Goal: Check status: Check status

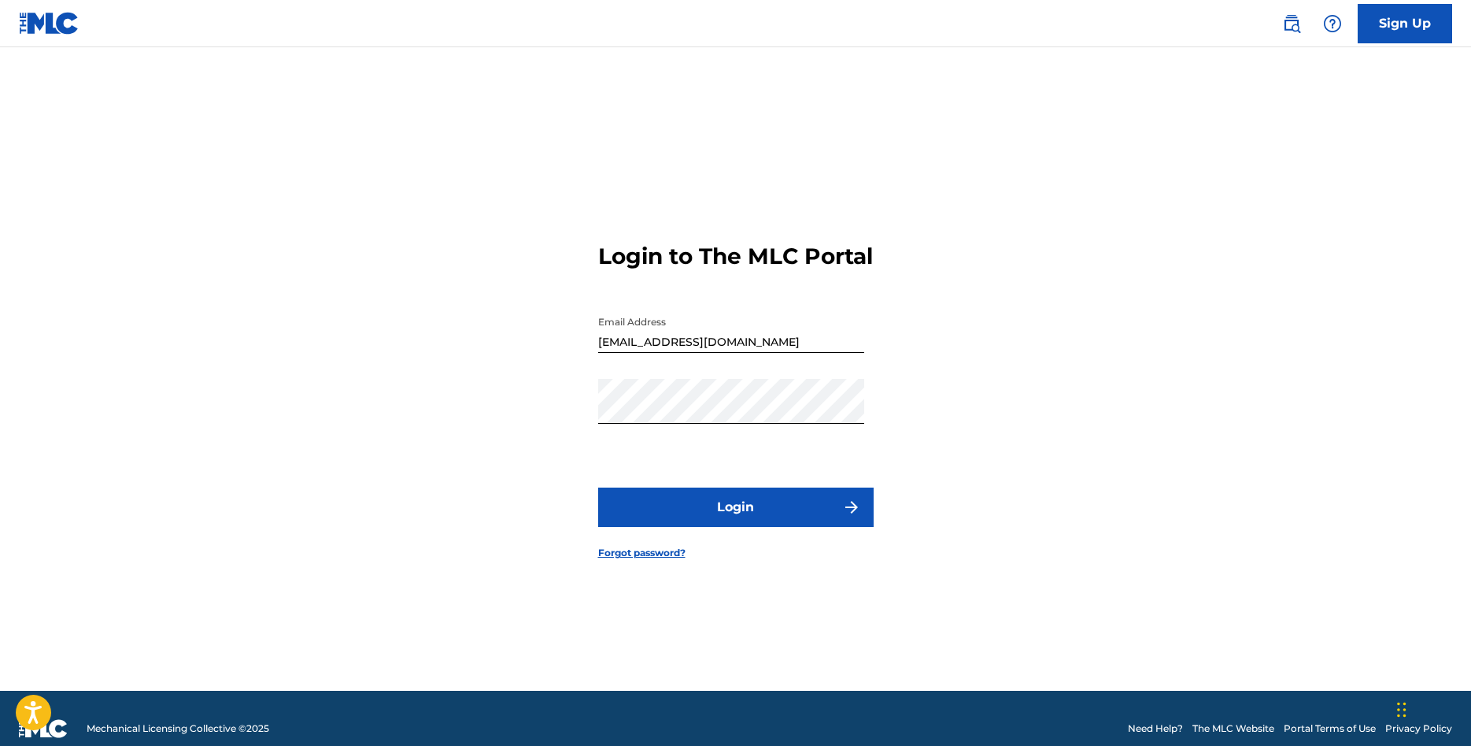
click at [668, 560] on link "Forgot password?" at bounding box center [641, 553] width 87 height 14
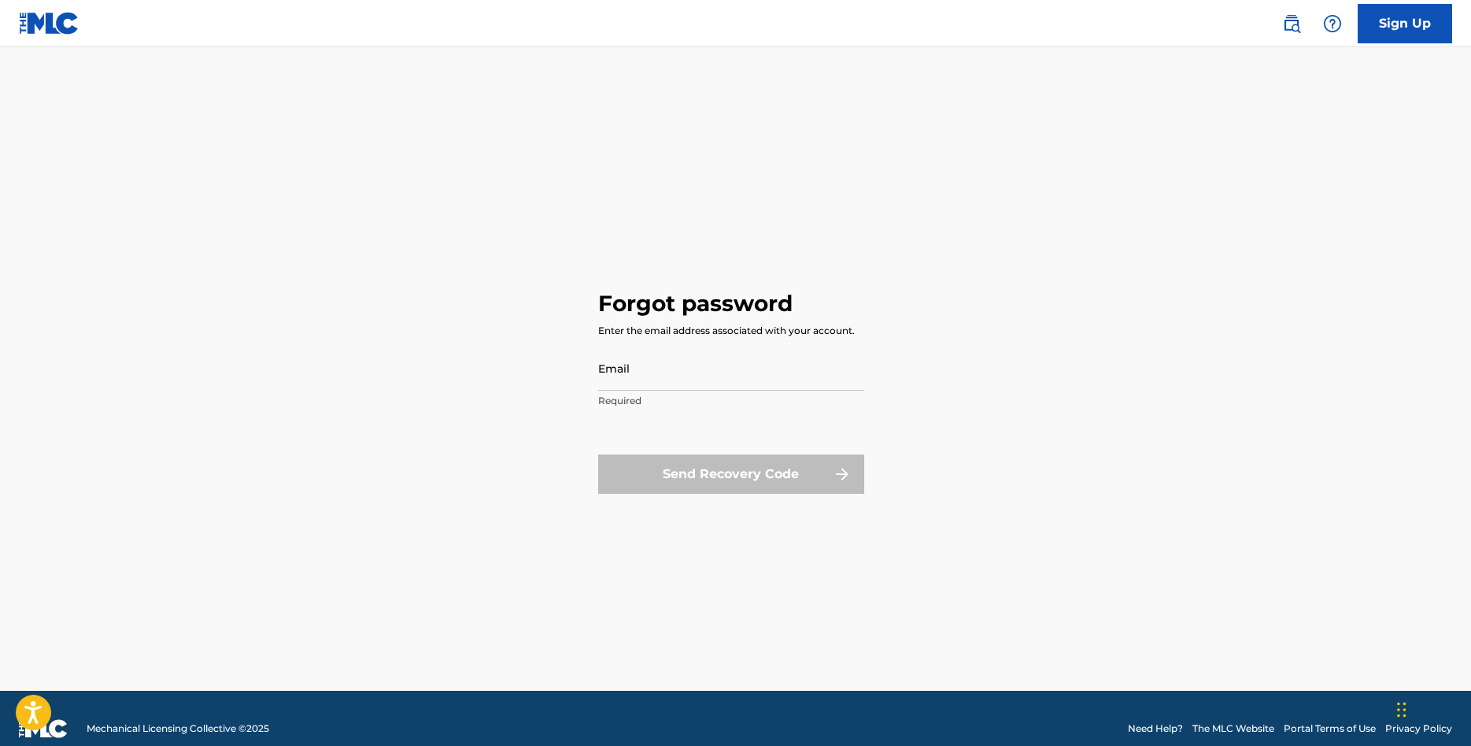
click at [679, 369] on input "Email" at bounding box center [731, 368] width 266 height 45
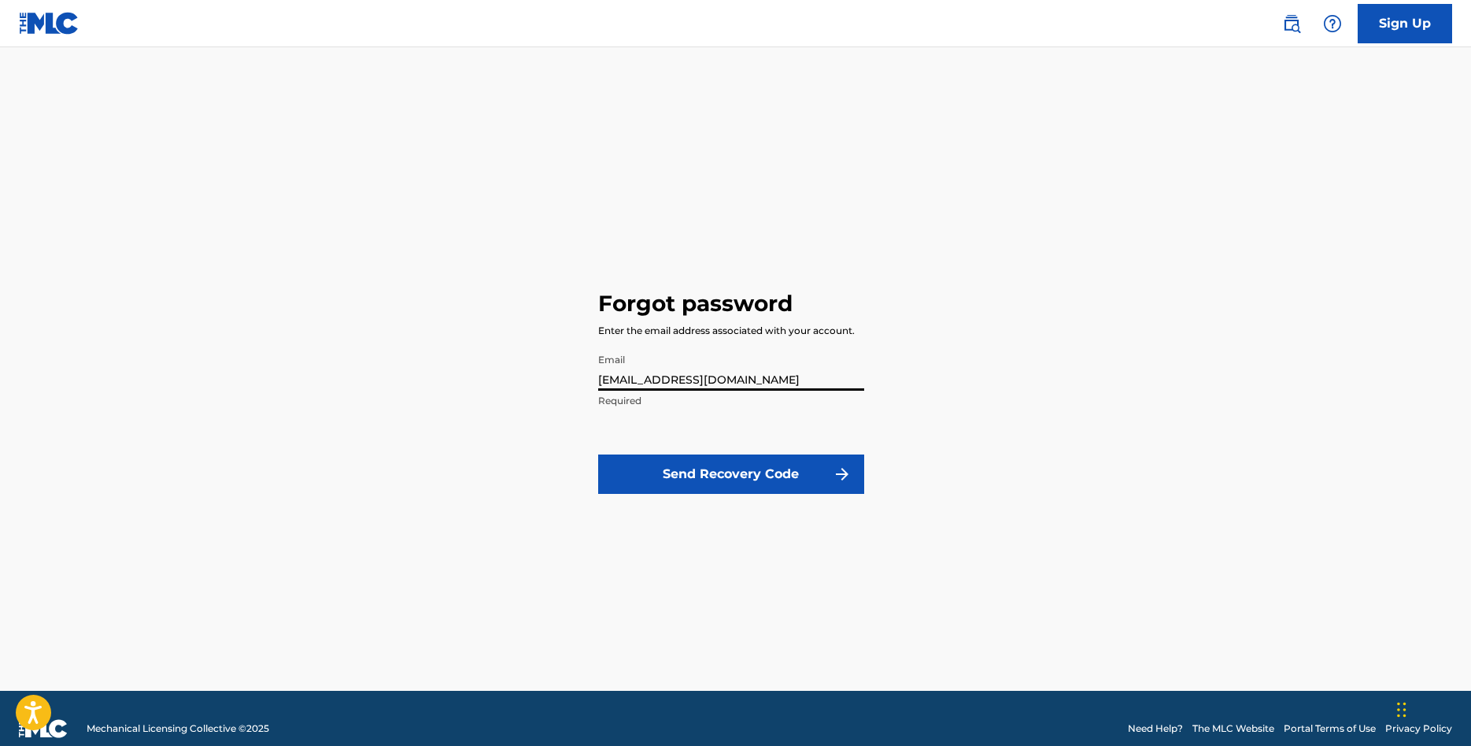
type input "[EMAIL_ADDRESS][DOMAIN_NAME]"
click at [768, 468] on button "Send Recovery Code" at bounding box center [731, 473] width 266 height 39
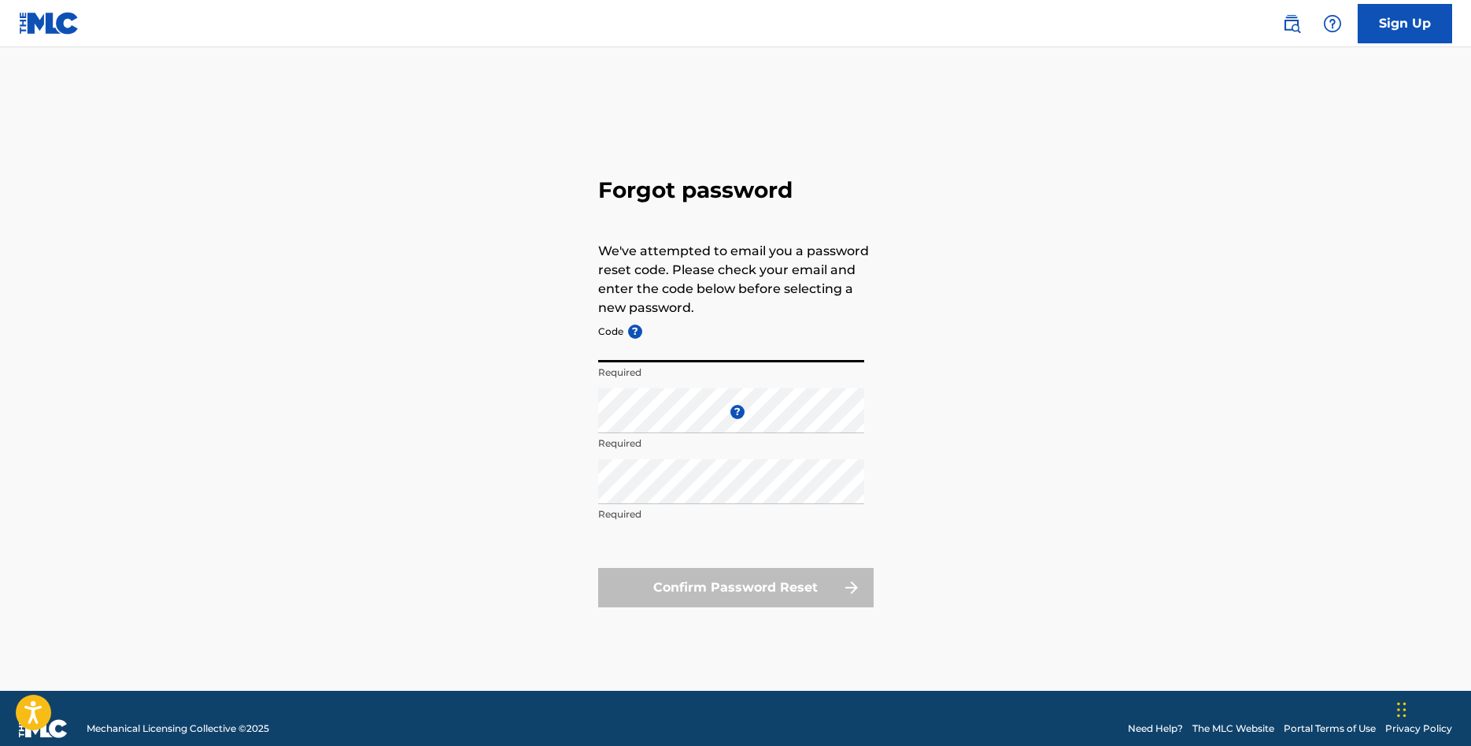
click at [695, 345] on input "Code ?" at bounding box center [731, 339] width 266 height 45
type input "FP_fd4cc2ca4920ea47c7a6c260ee28"
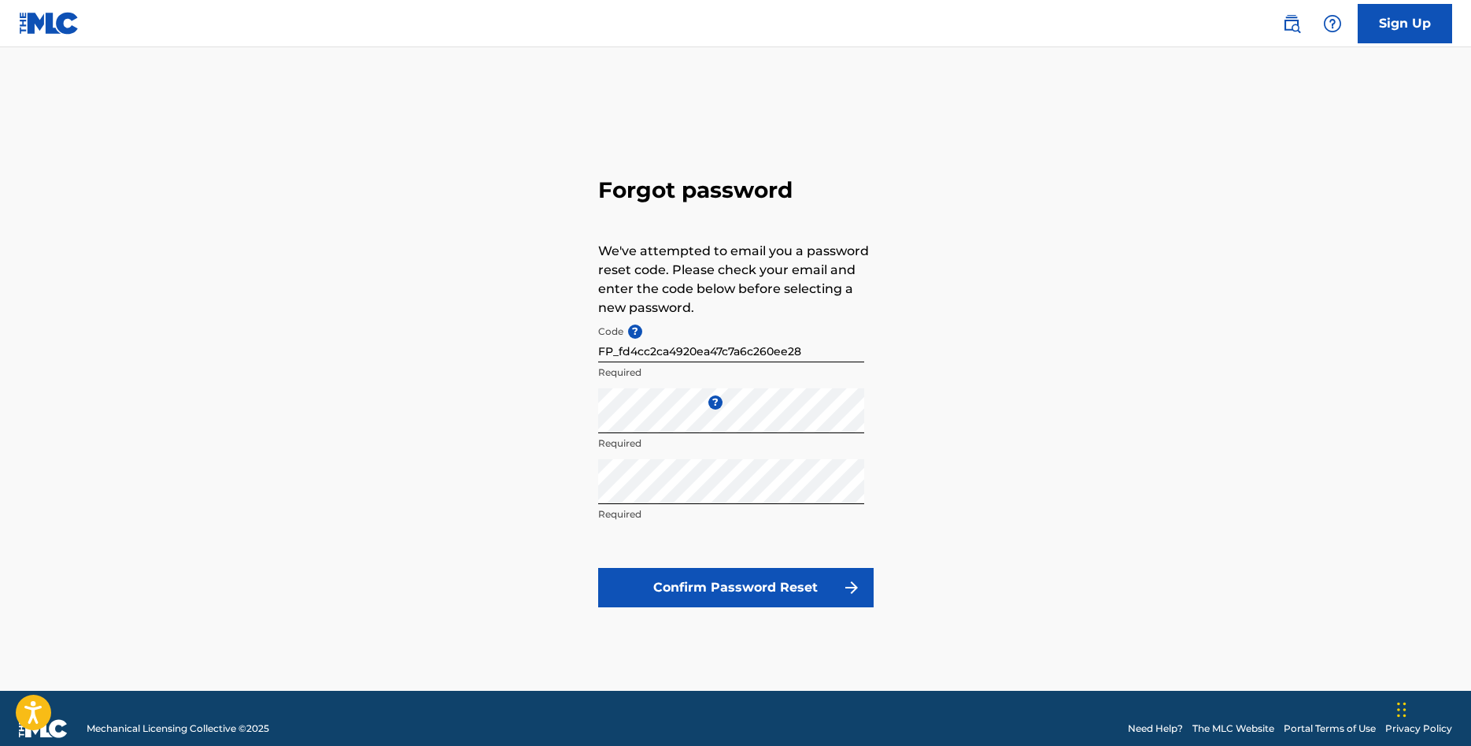
click at [715, 581] on button "Confirm Password Reset" at bounding box center [736, 587] width 276 height 39
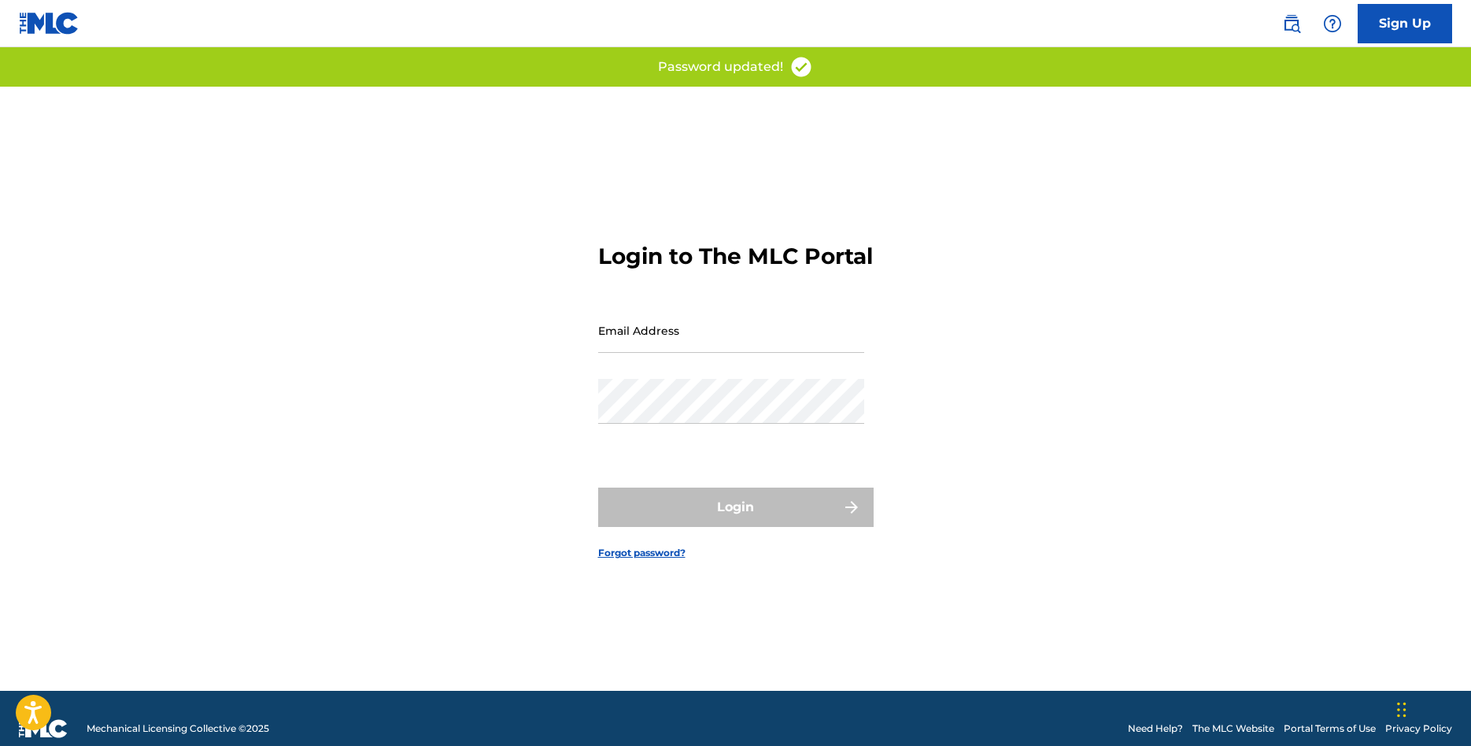
click at [675, 351] on input "Email Address" at bounding box center [731, 330] width 266 height 45
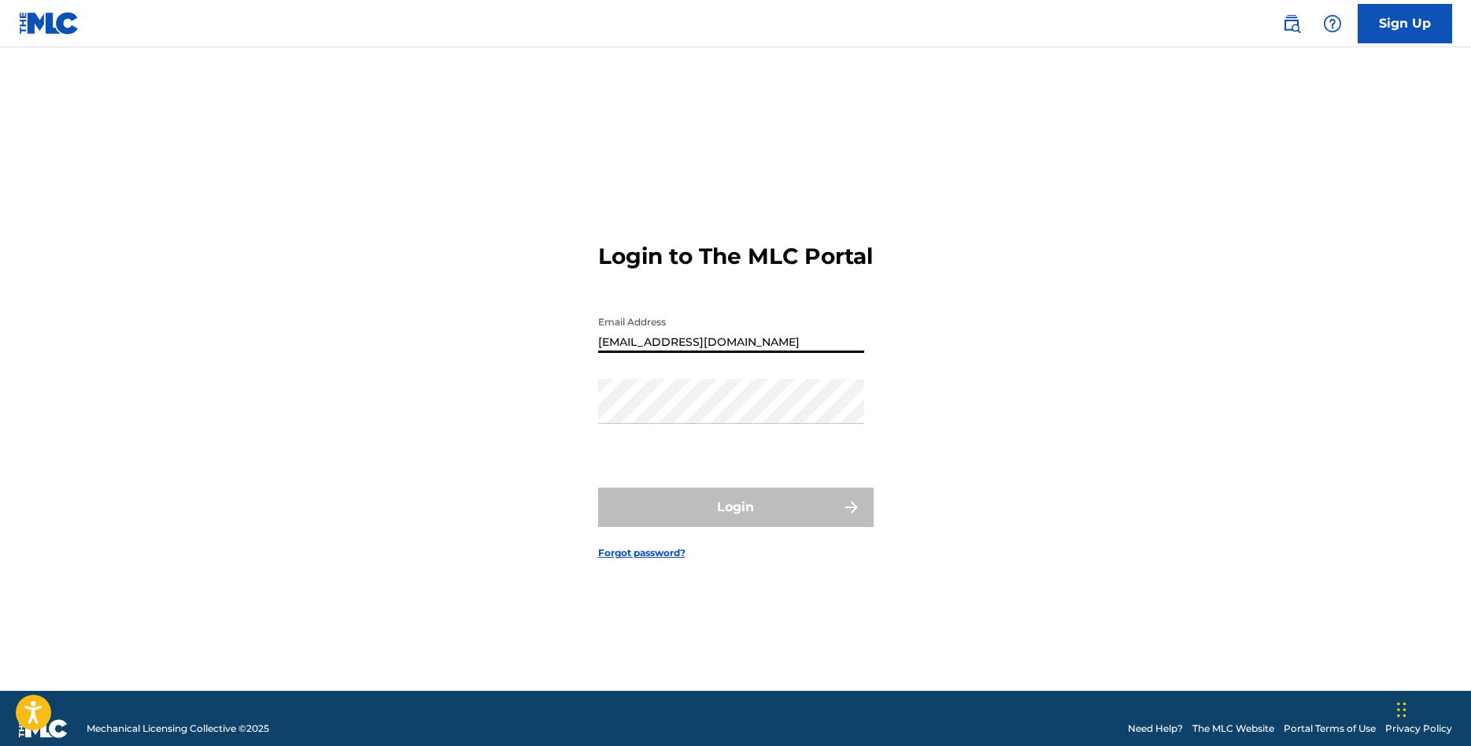
type input "[EMAIL_ADDRESS][DOMAIN_NAME]"
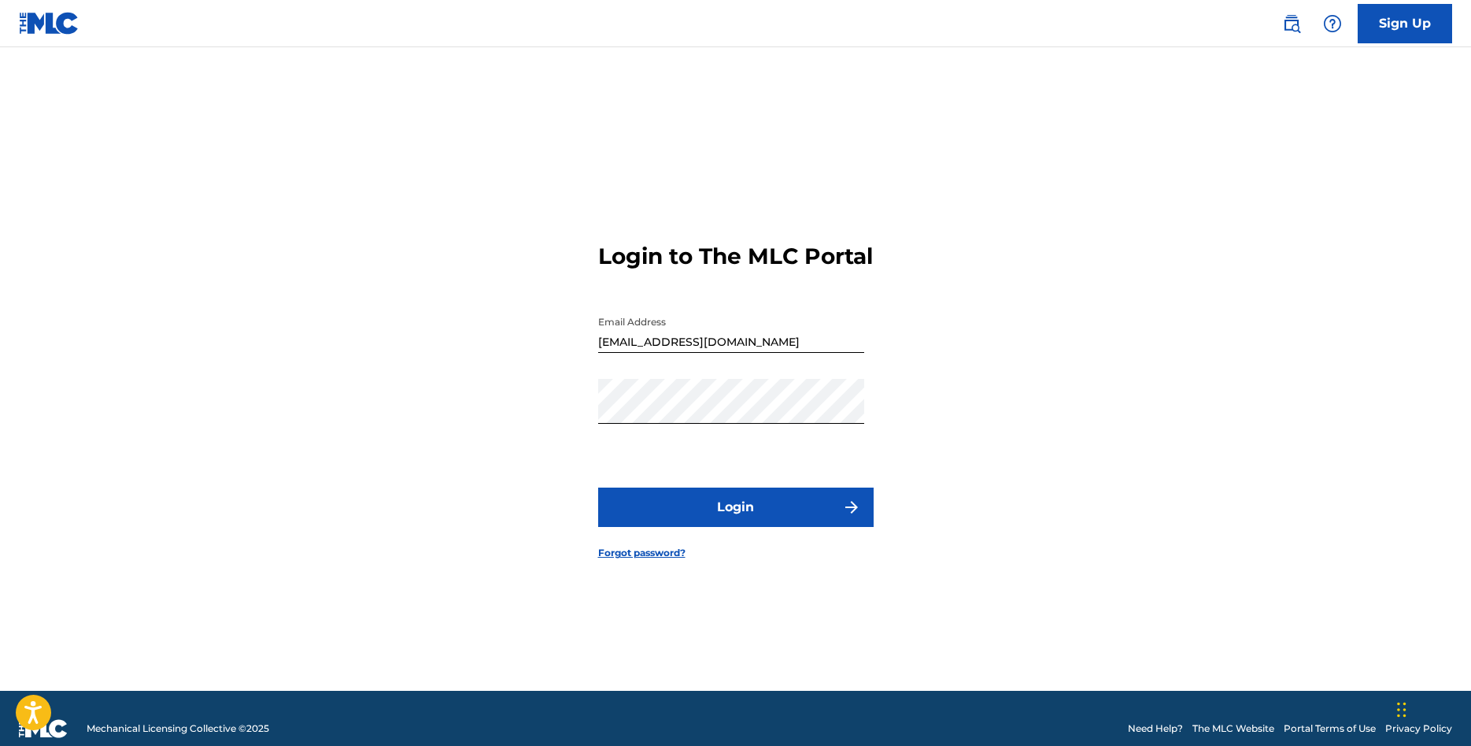
click at [709, 512] on button "Login" at bounding box center [736, 506] width 276 height 39
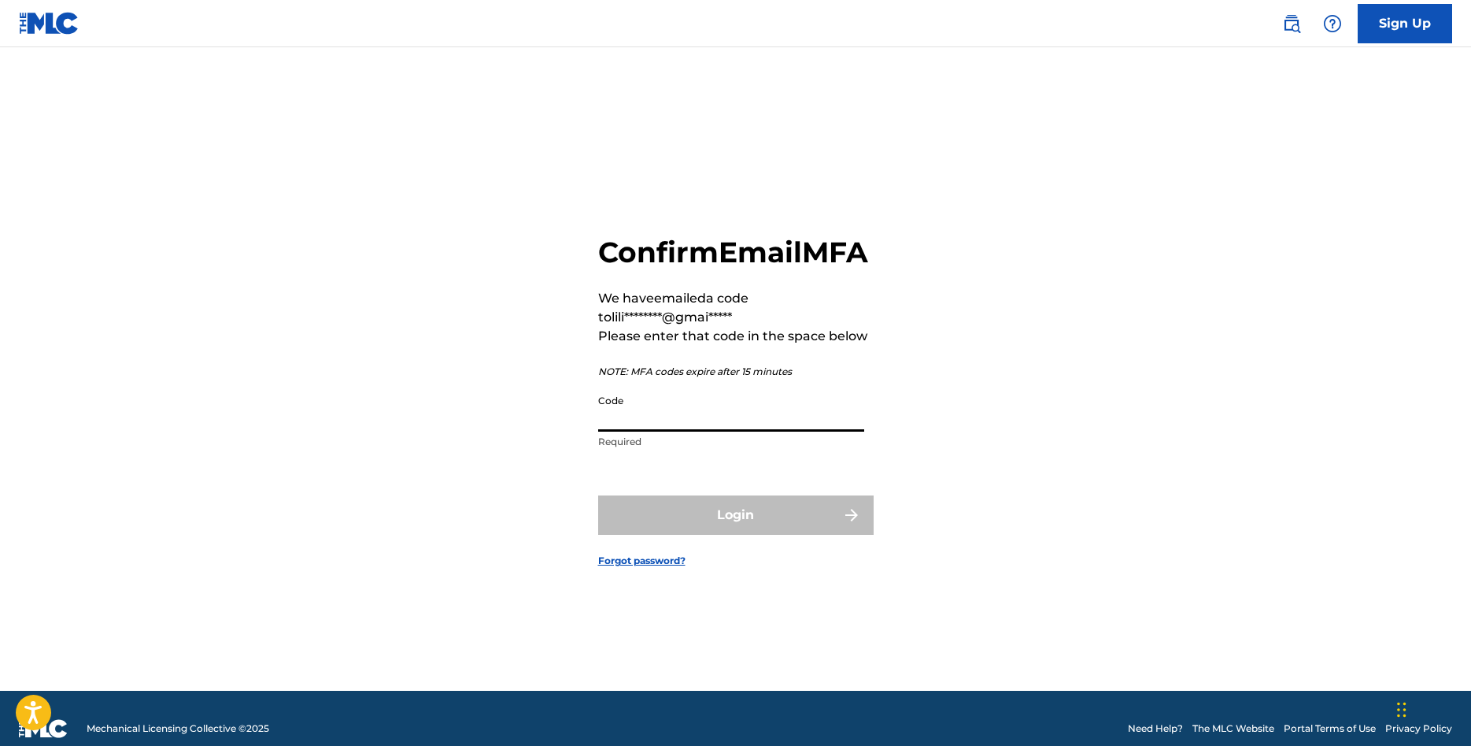
click at [701, 431] on input "Code" at bounding box center [731, 409] width 266 height 45
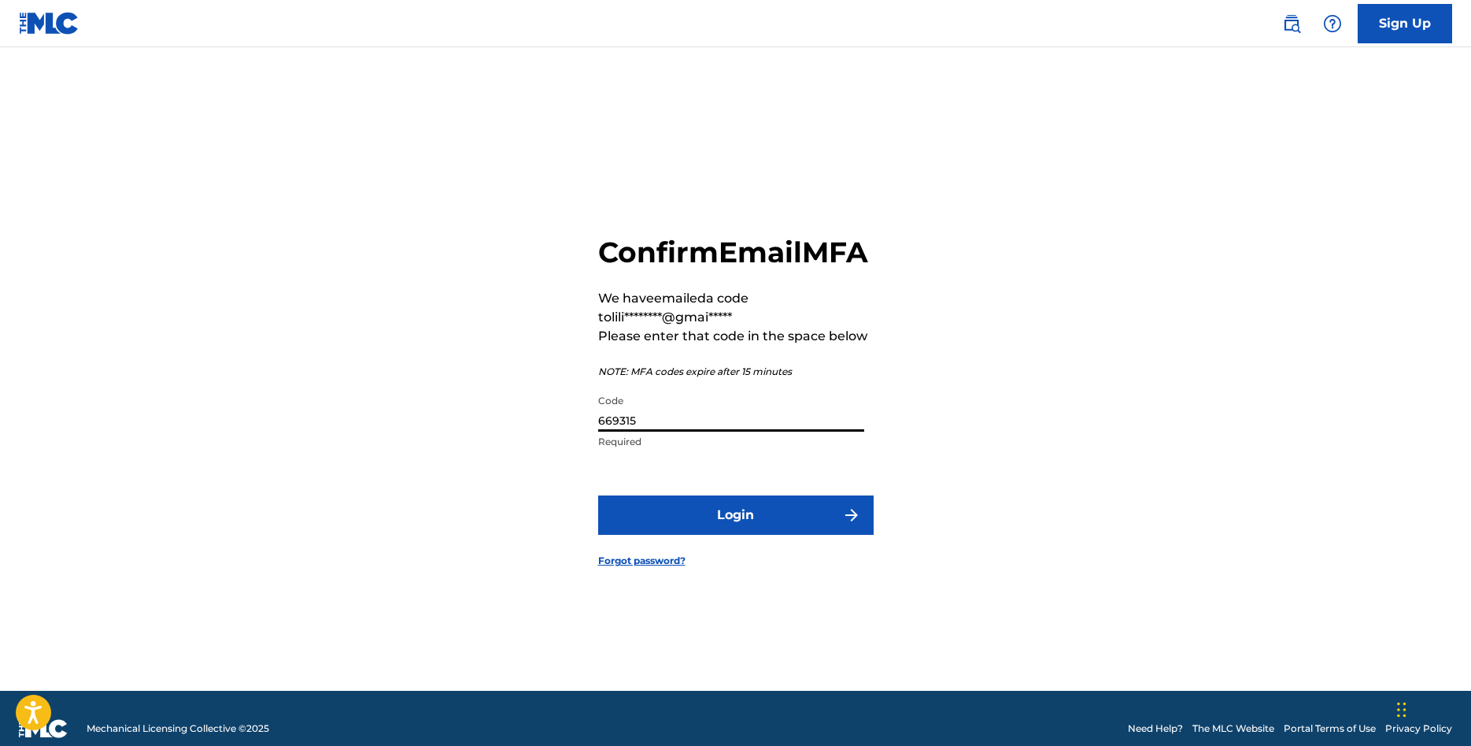
type input "669315"
click at [745, 533] on button "Login" at bounding box center [736, 514] width 276 height 39
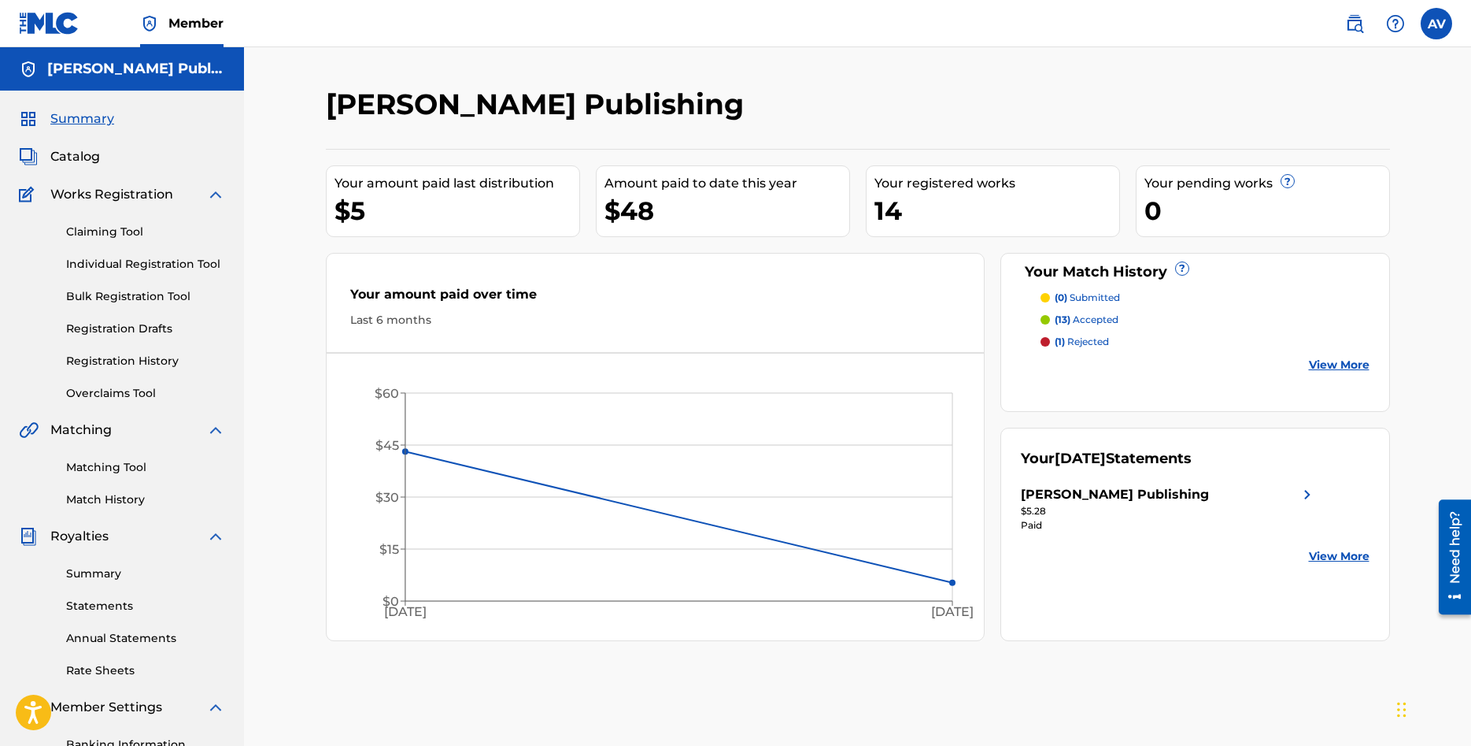
click at [1301, 494] on img at bounding box center [1307, 494] width 19 height 19
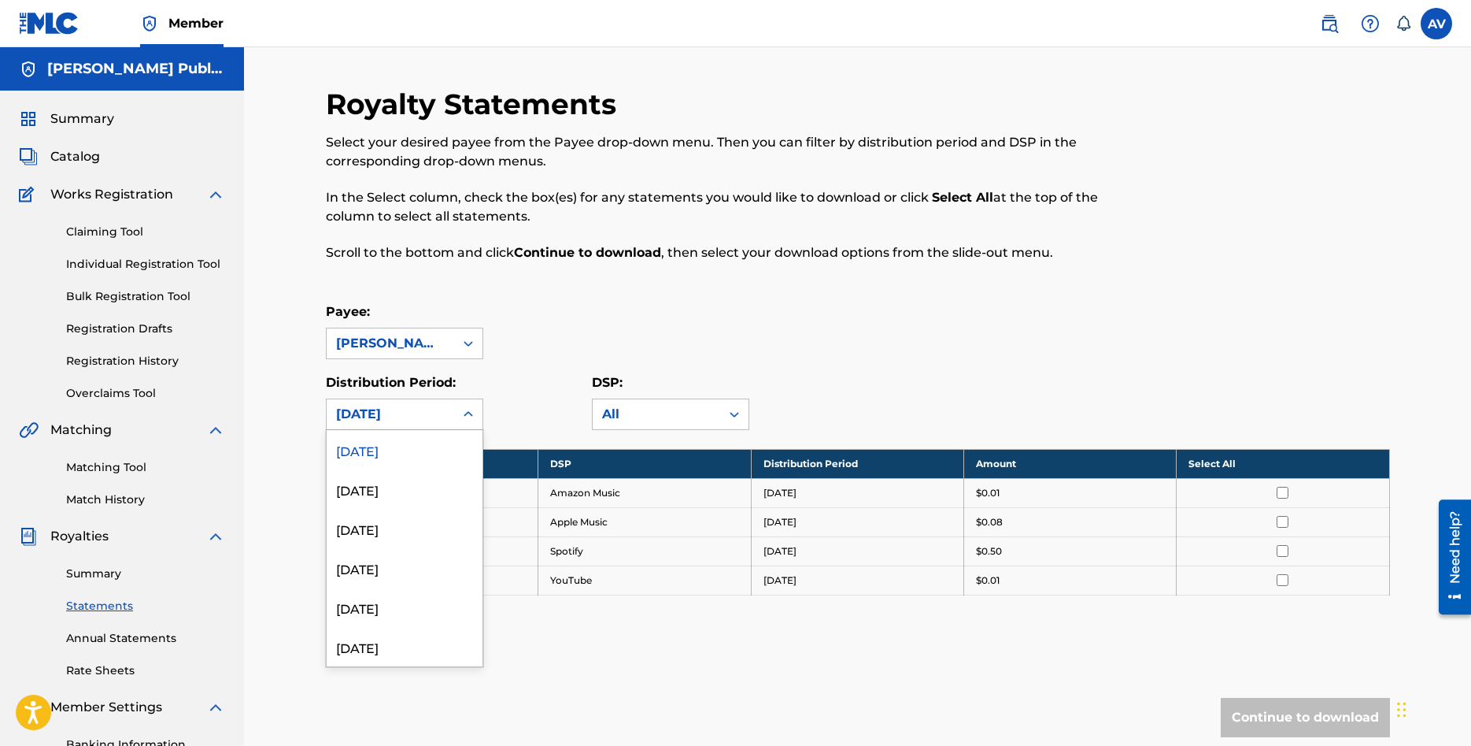
click at [471, 404] on div at bounding box center [468, 414] width 28 height 28
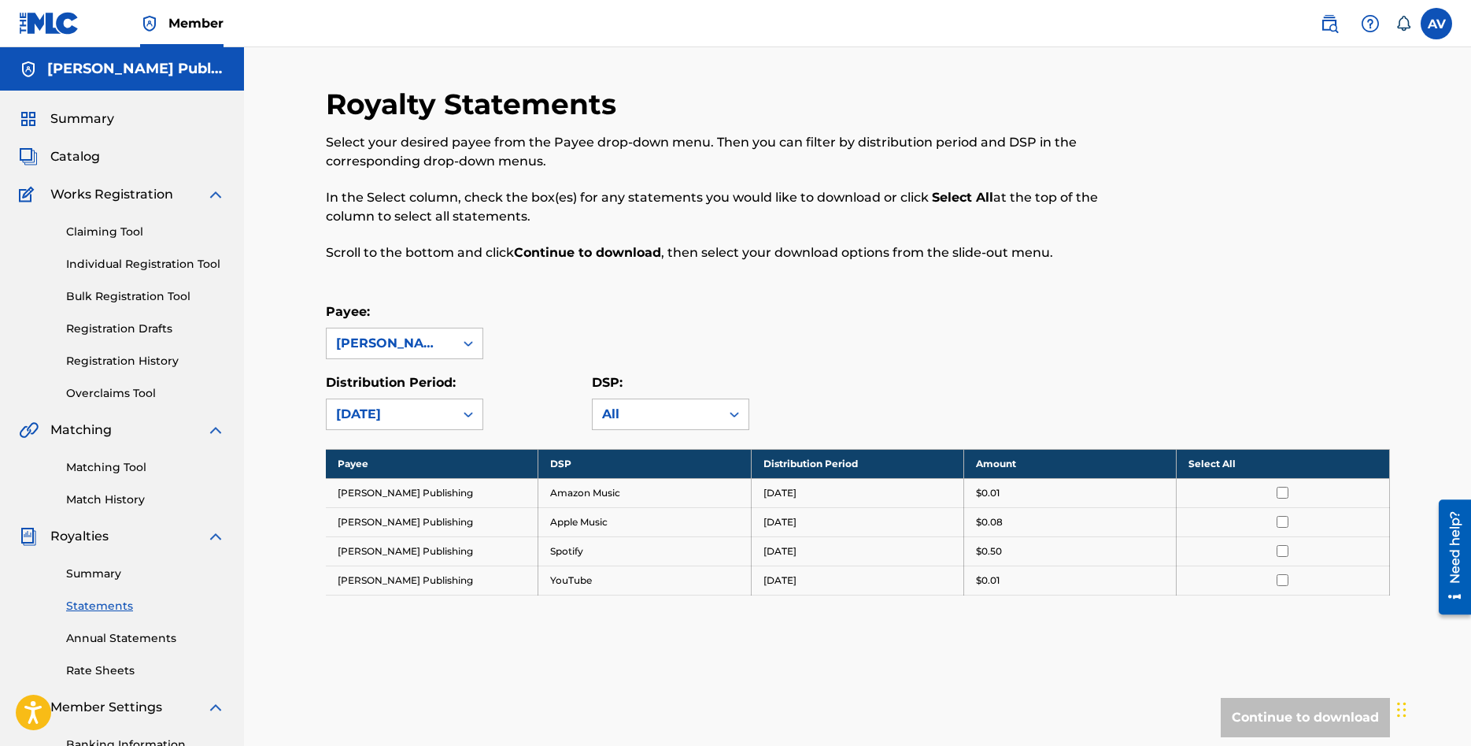
click at [471, 404] on div at bounding box center [468, 414] width 28 height 28
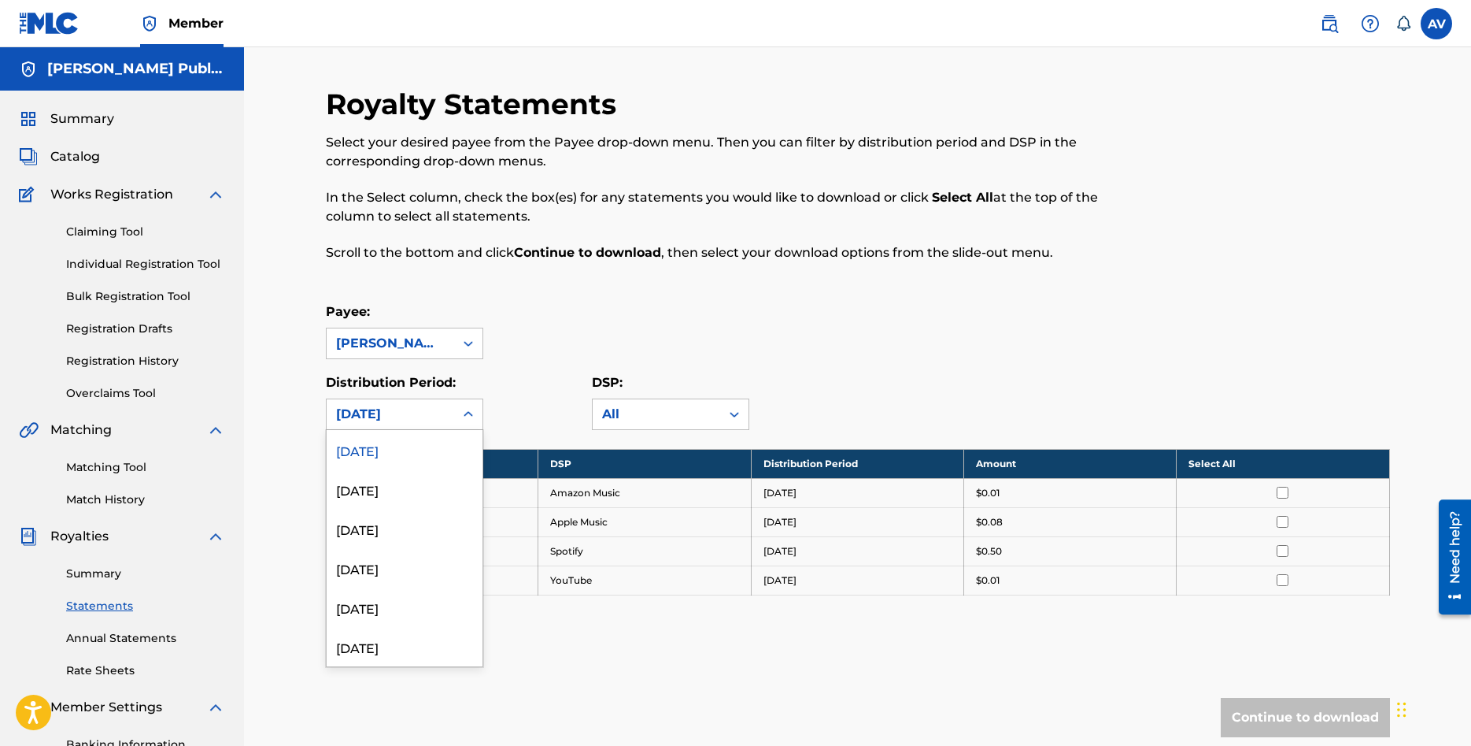
click at [476, 415] on icon at bounding box center [469, 414] width 16 height 16
click at [399, 491] on div "[DATE]" at bounding box center [405, 488] width 156 height 39
click at [475, 406] on div at bounding box center [468, 414] width 28 height 28
click at [394, 534] on div "June 2025" at bounding box center [405, 528] width 156 height 39
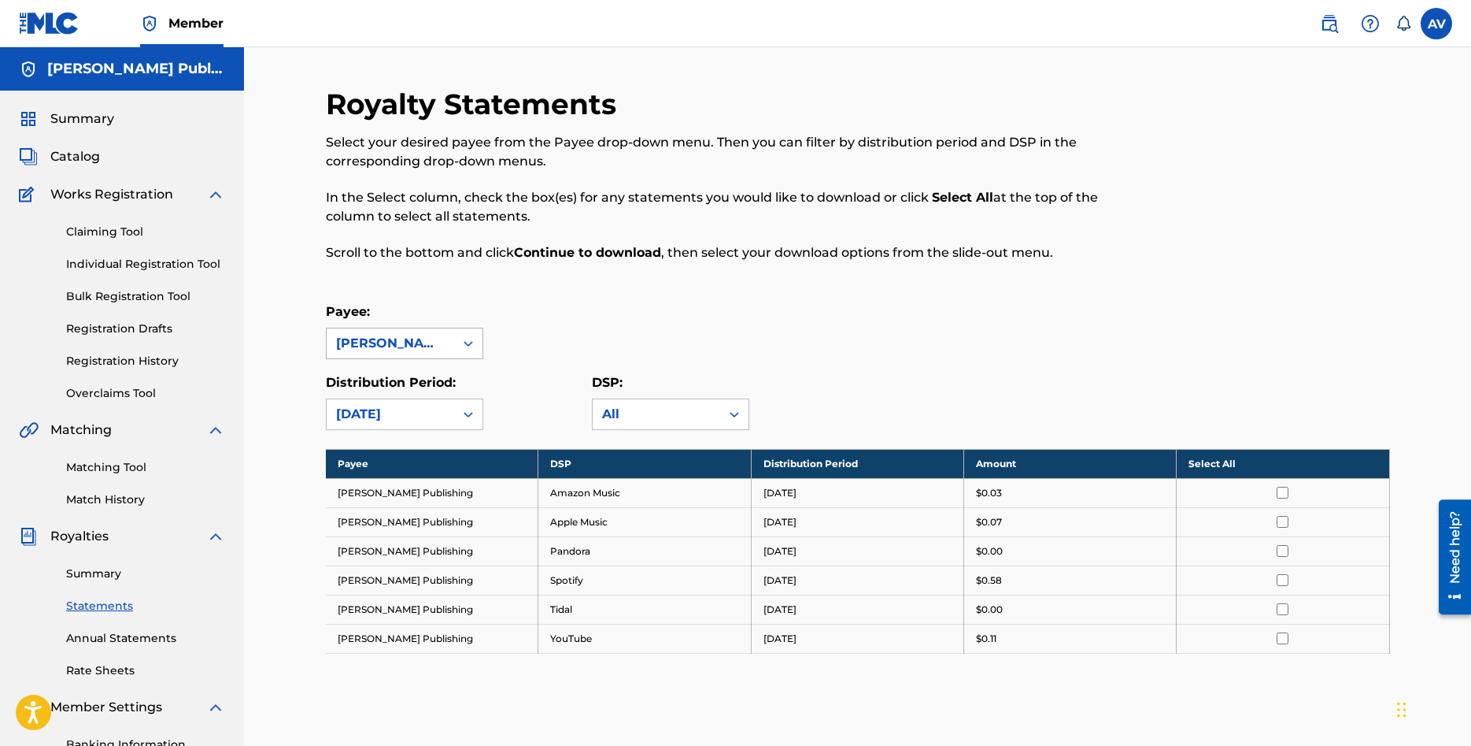
click at [472, 339] on icon at bounding box center [469, 343] width 16 height 16
click at [445, 372] on div "[PERSON_NAME] Publishing" at bounding box center [405, 388] width 156 height 58
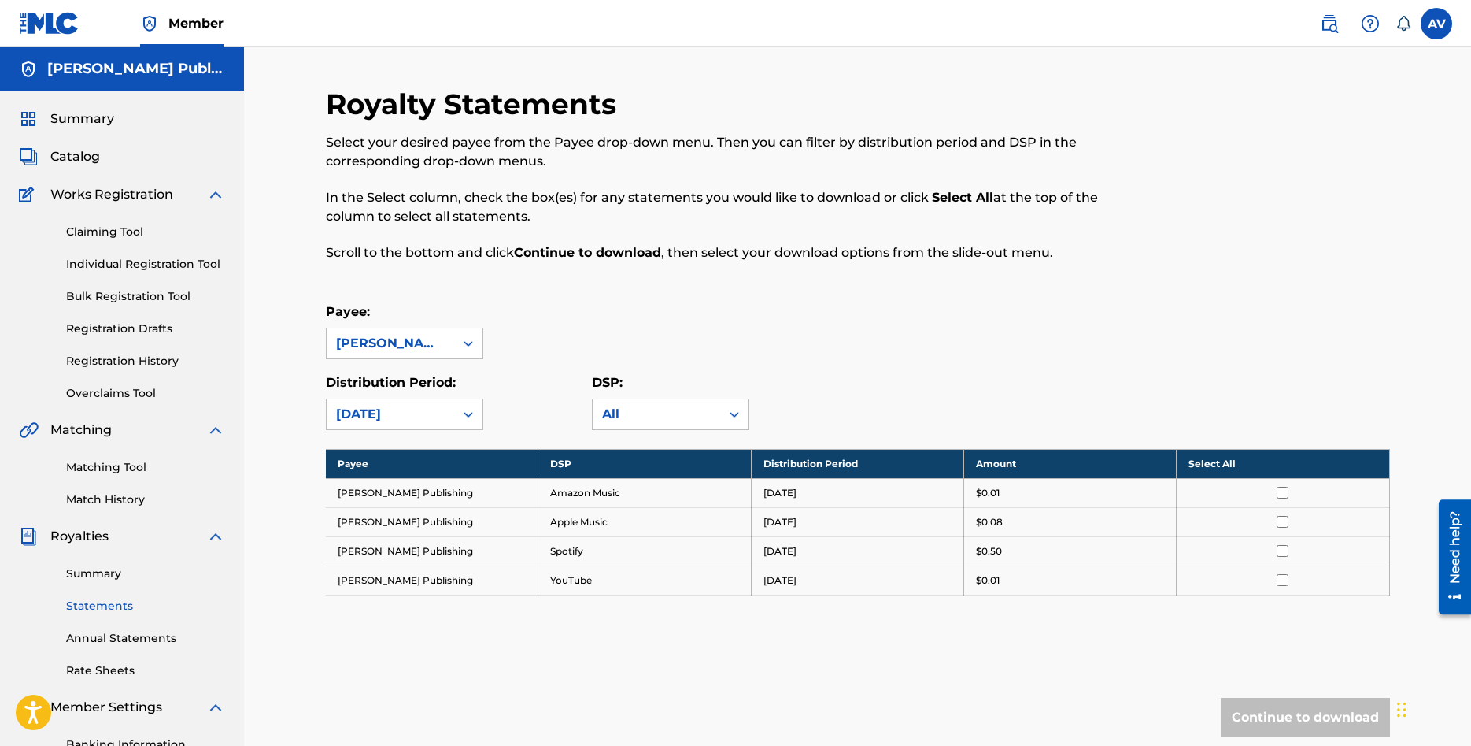
click at [102, 118] on span "Summary" at bounding box center [82, 118] width 64 height 19
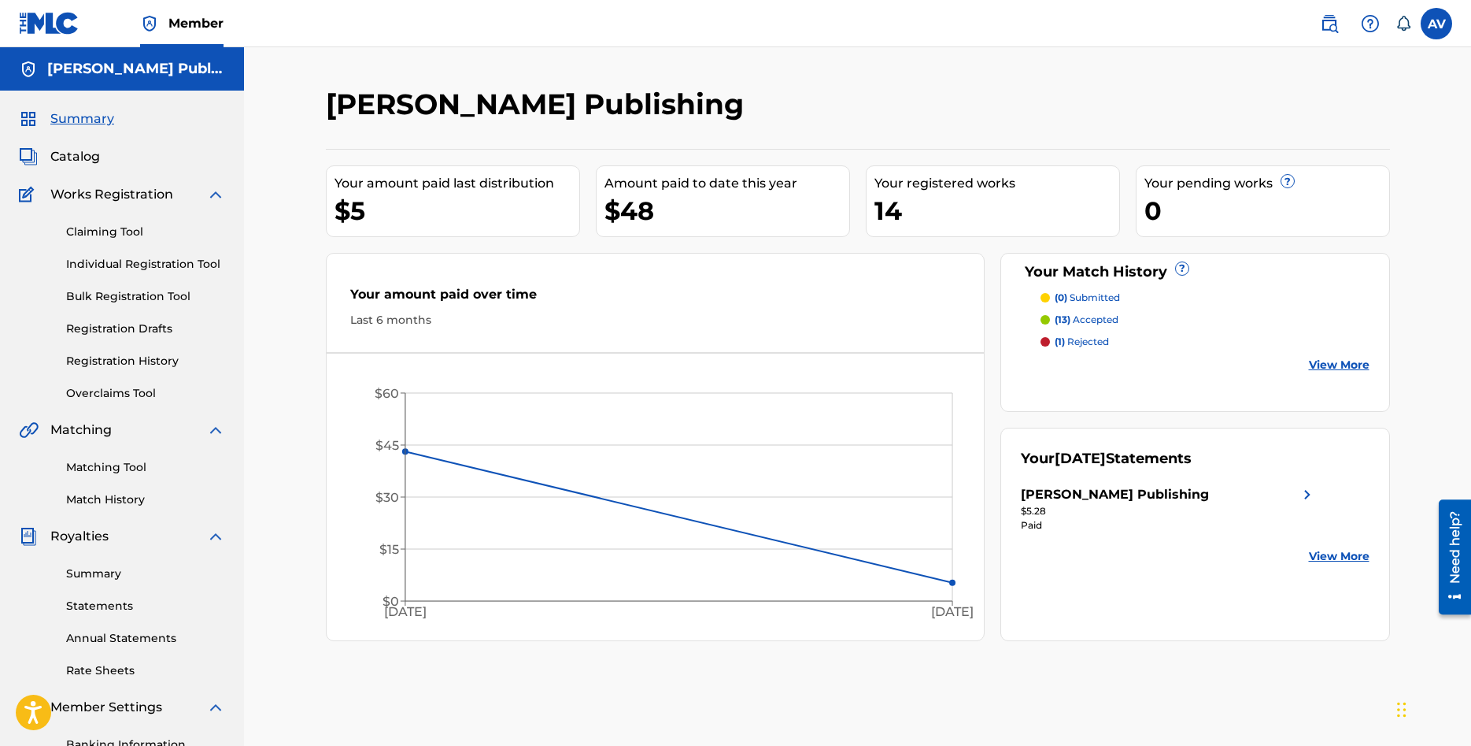
click at [1307, 494] on img at bounding box center [1307, 494] width 19 height 19
